Goal: Task Accomplishment & Management: Use online tool/utility

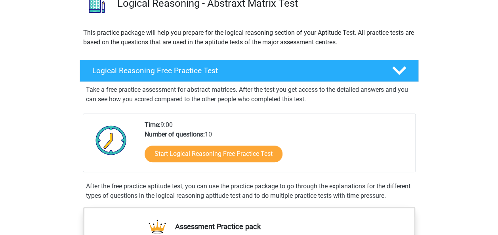
scroll to position [71, 0]
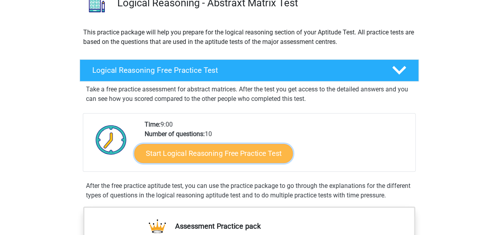
click at [210, 150] on link "Start Logical Reasoning Free Practice Test" at bounding box center [213, 153] width 159 height 19
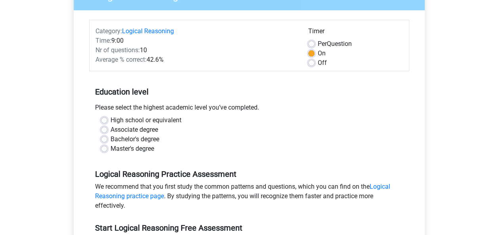
scroll to position [98, 0]
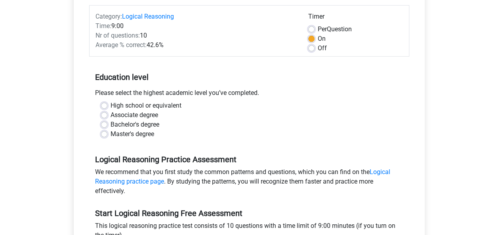
click at [111, 134] on label "Master's degree" at bounding box center [133, 135] width 44 height 10
click at [103, 134] on input "Master's degree" at bounding box center [104, 134] width 6 height 8
radio input "true"
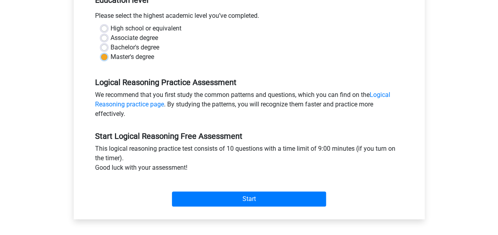
scroll to position [176, 0]
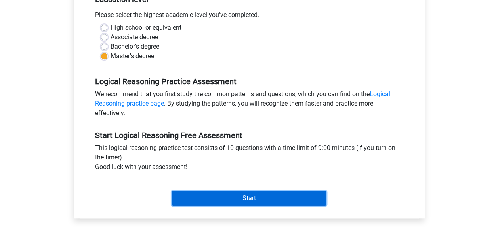
click at [253, 196] on input "Start" at bounding box center [249, 198] width 154 height 15
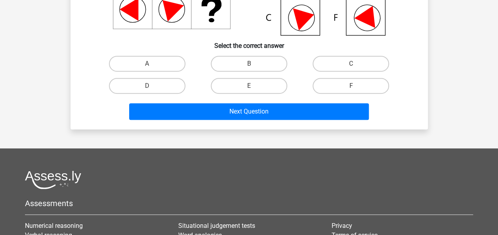
scroll to position [168, 0]
